Goal: Task Accomplishment & Management: Complete application form

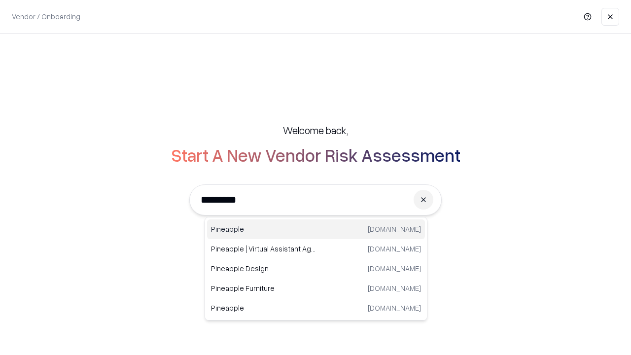
click at [316, 229] on div "Pineapple [DOMAIN_NAME]" at bounding box center [316, 229] width 218 height 20
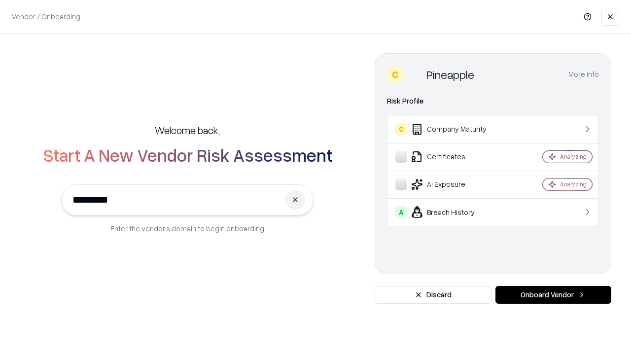
type input "*********"
click at [553, 295] on button "Onboard Vendor" at bounding box center [554, 295] width 116 height 18
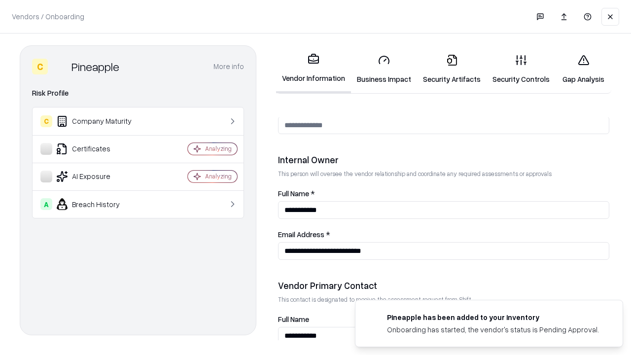
scroll to position [511, 0]
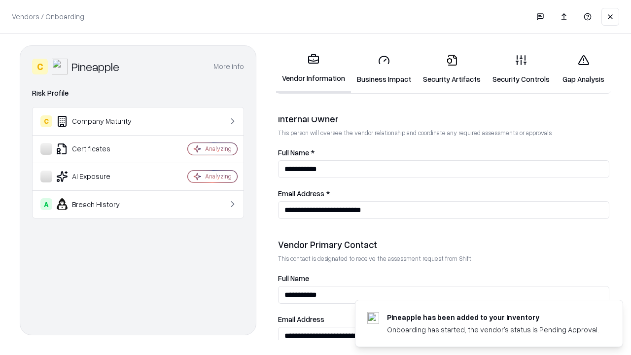
click at [384, 69] on link "Business Impact" at bounding box center [384, 69] width 66 height 46
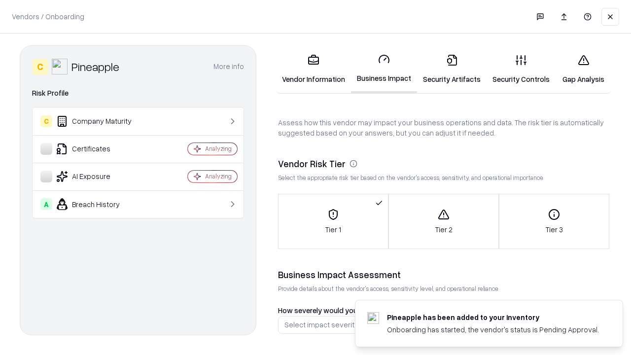
click at [452, 69] on link "Security Artifacts" at bounding box center [452, 69] width 70 height 46
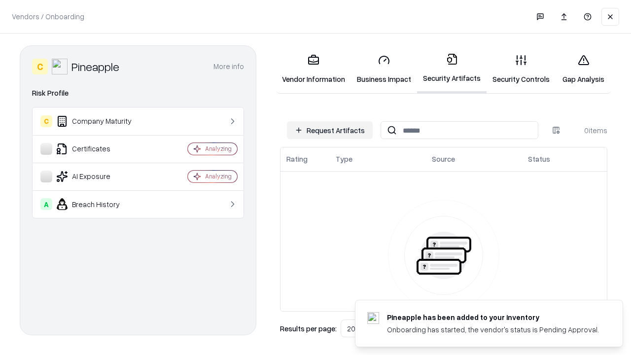
click at [330, 130] on button "Request Artifacts" at bounding box center [330, 130] width 86 height 18
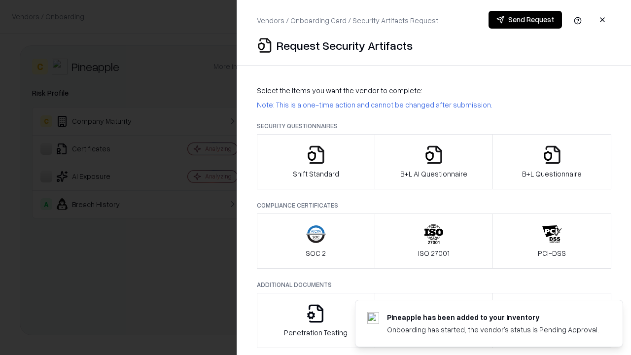
click at [316, 162] on icon "button" at bounding box center [316, 155] width 20 height 20
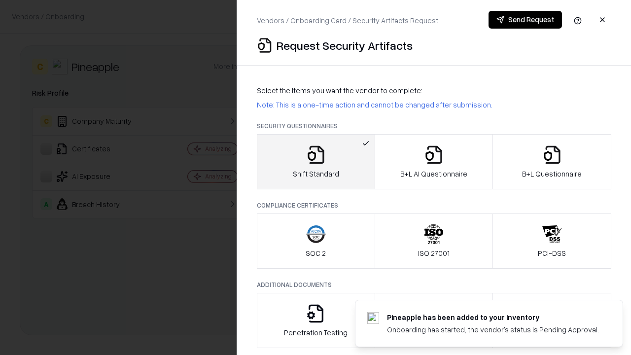
click at [525, 20] on button "Send Request" at bounding box center [525, 20] width 73 height 18
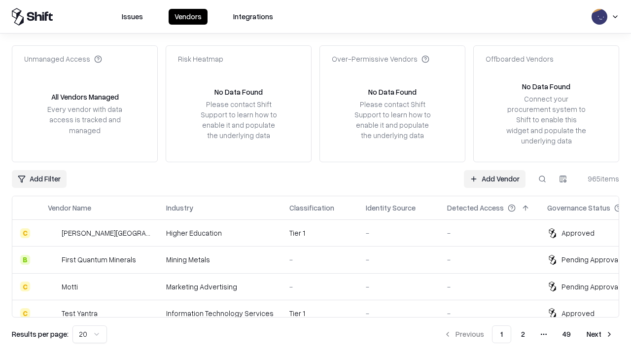
click at [542, 179] on button at bounding box center [543, 179] width 18 height 18
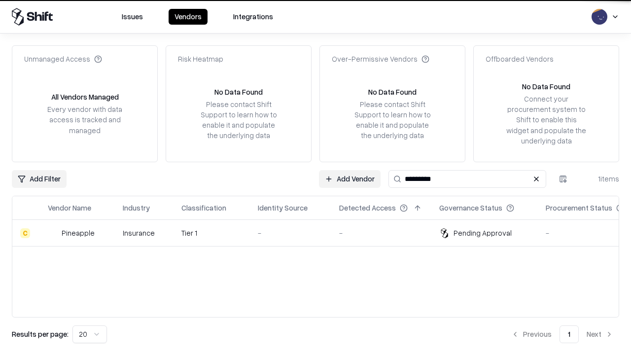
type input "*********"
click at [322, 233] on div "-" at bounding box center [291, 233] width 66 height 10
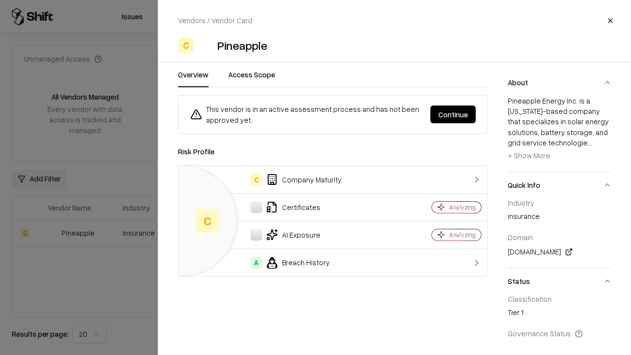
click at [453, 114] on button "Continue" at bounding box center [453, 115] width 45 height 18
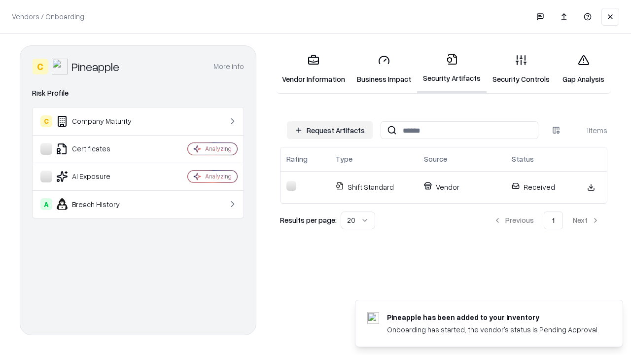
click at [521, 69] on link "Security Controls" at bounding box center [521, 69] width 69 height 46
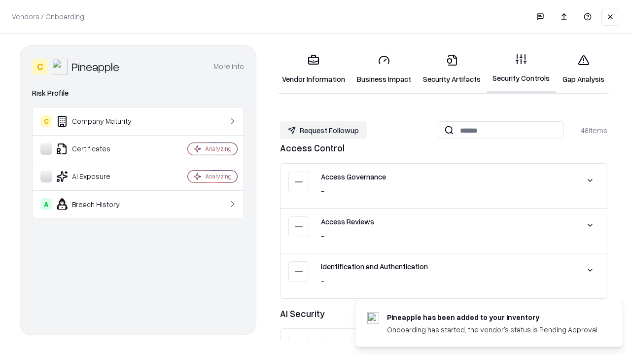
click at [323, 130] on button "Request Followup" at bounding box center [323, 130] width 87 height 18
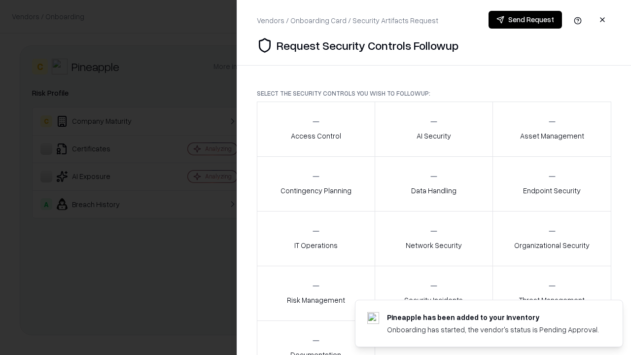
click at [316, 129] on div "Access Control" at bounding box center [316, 129] width 50 height 24
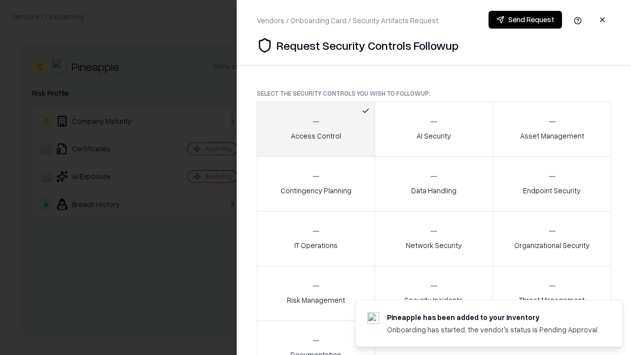
click at [525, 20] on button "Send Request" at bounding box center [525, 20] width 73 height 18
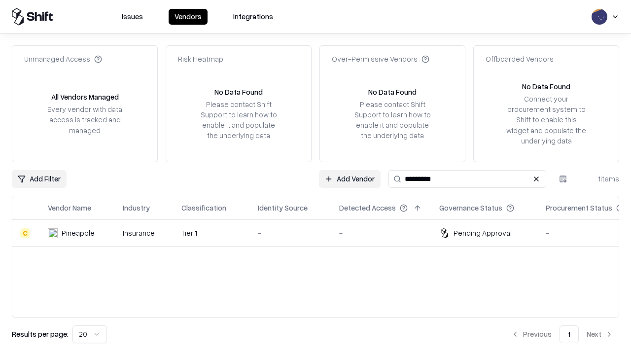
type input "*********"
click at [322, 233] on div "-" at bounding box center [291, 233] width 66 height 10
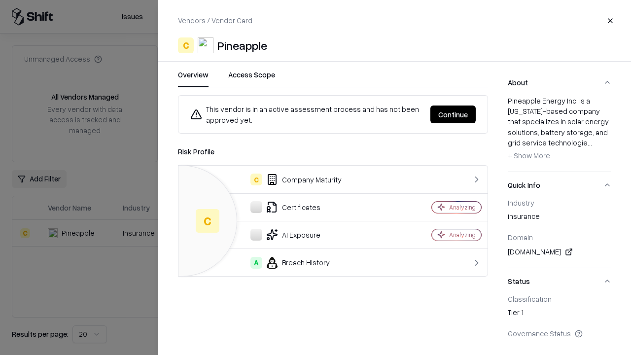
click at [453, 114] on button "Continue" at bounding box center [453, 115] width 45 height 18
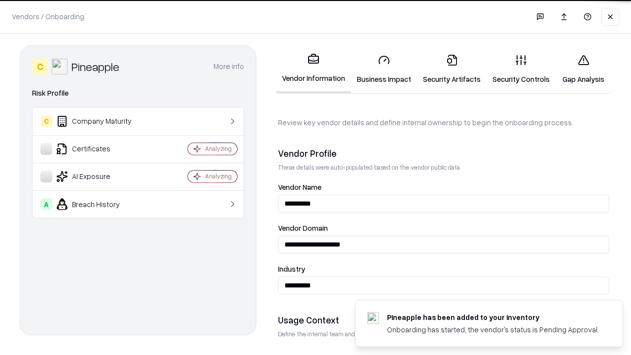
click at [583, 69] on link "Gap Analysis" at bounding box center [584, 69] width 56 height 46
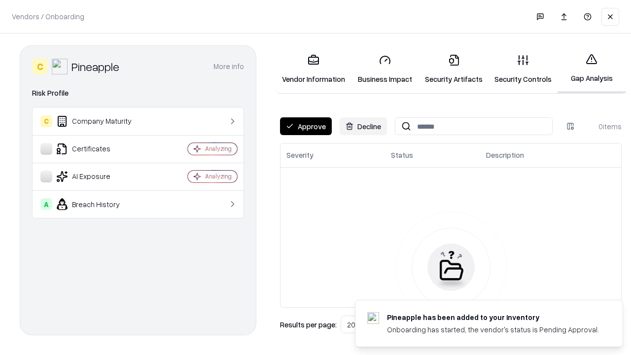
click at [306, 126] on button "Approve" at bounding box center [306, 126] width 52 height 18
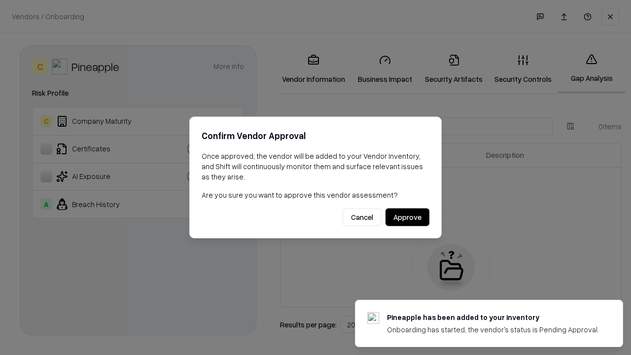
click at [407, 217] on button "Approve" at bounding box center [408, 218] width 44 height 18
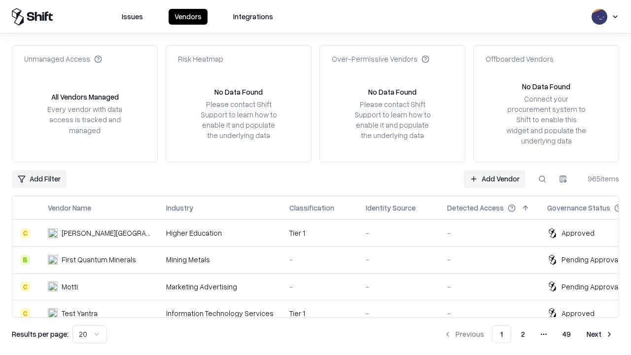
type input "*********"
click at [495, 179] on link "Add Vendor" at bounding box center [495, 179] width 62 height 18
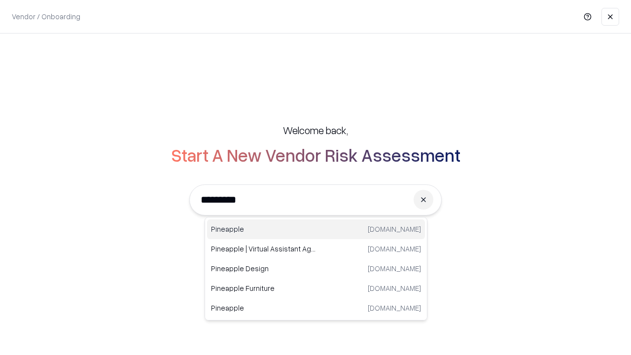
click at [316, 229] on div "Pineapple [DOMAIN_NAME]" at bounding box center [316, 229] width 218 height 20
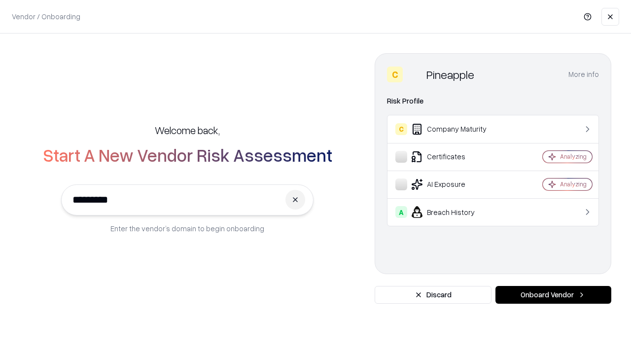
type input "*********"
click at [553, 295] on button "Onboard Vendor" at bounding box center [554, 295] width 116 height 18
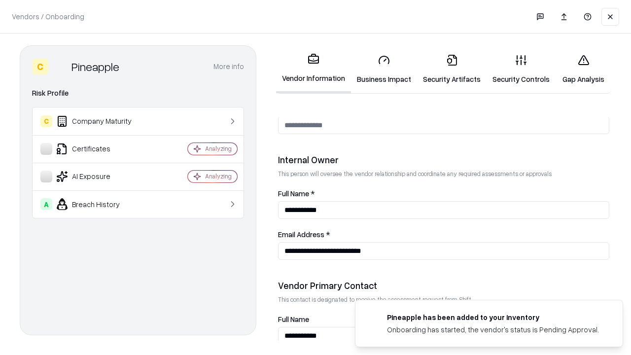
scroll to position [511, 0]
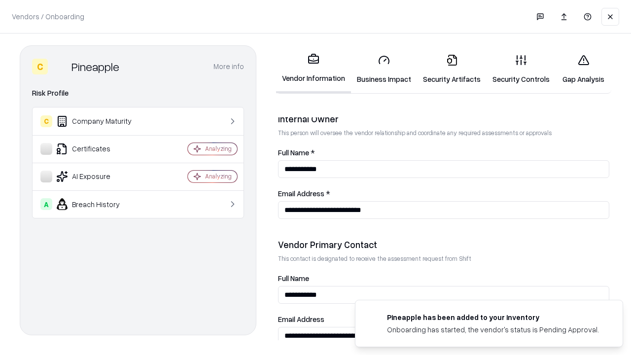
click at [583, 69] on link "Gap Analysis" at bounding box center [584, 69] width 56 height 46
